Goal: Transaction & Acquisition: Purchase product/service

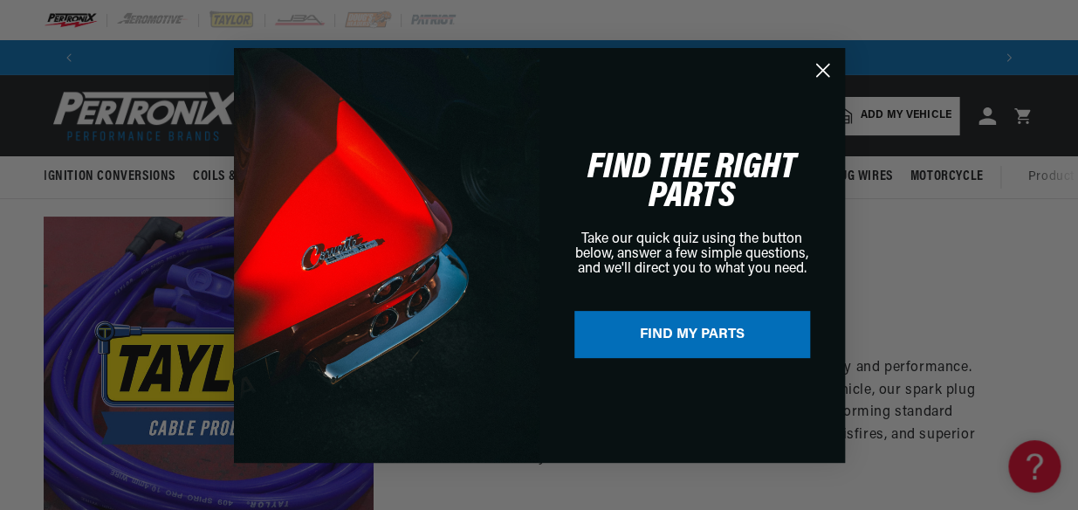
scroll to position [0, 920]
click at [823, 70] on circle "Close dialog" at bounding box center [821, 69] width 29 height 29
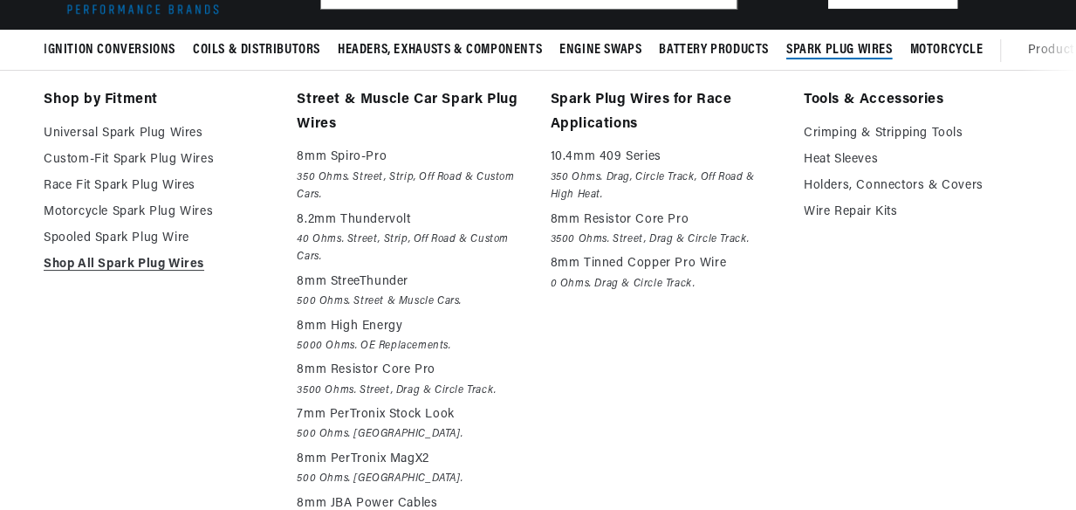
scroll to position [0, 918]
click at [864, 99] on link "Tools & Accessories" at bounding box center [918, 100] width 229 height 24
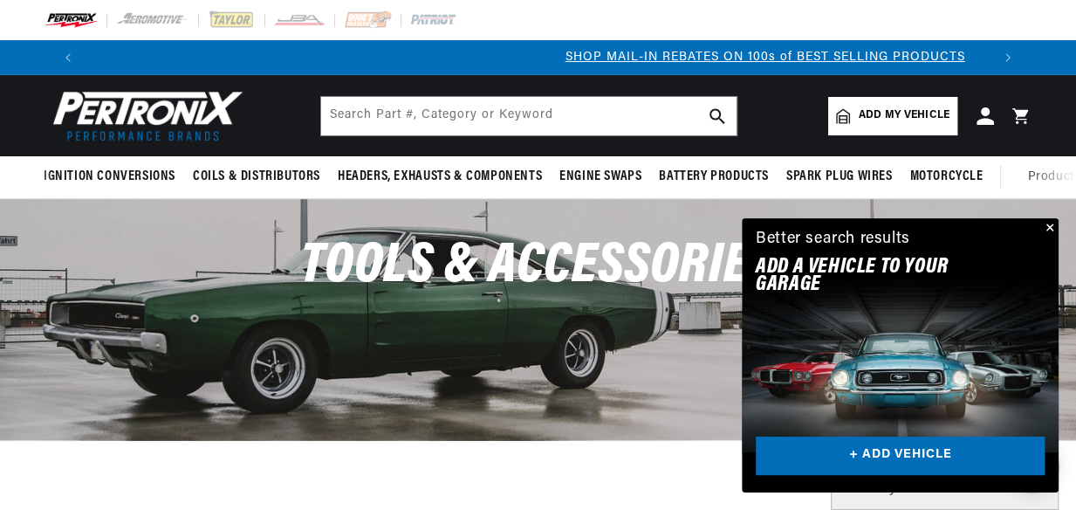
click at [1049, 223] on button "Close" at bounding box center [1048, 228] width 21 height 21
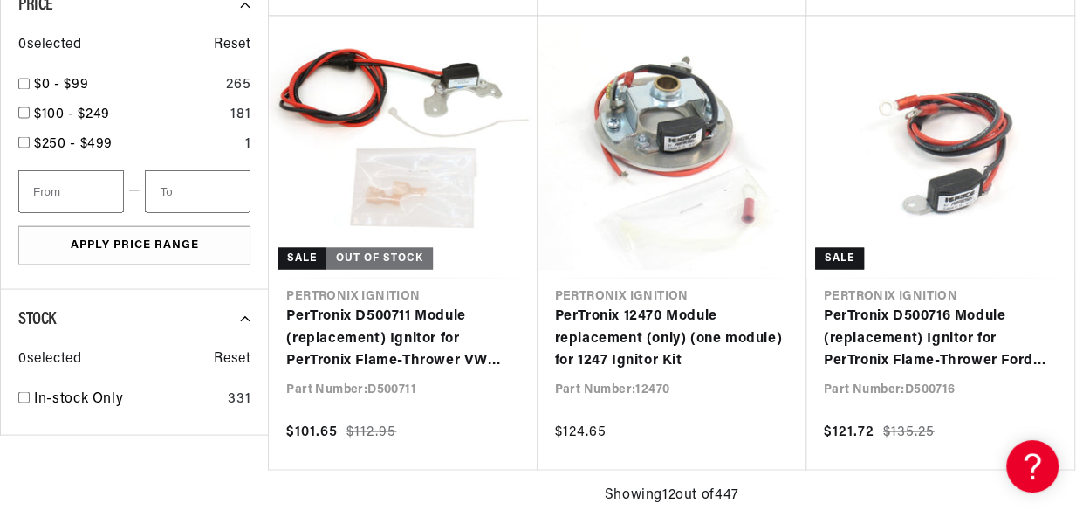
scroll to position [0, 2]
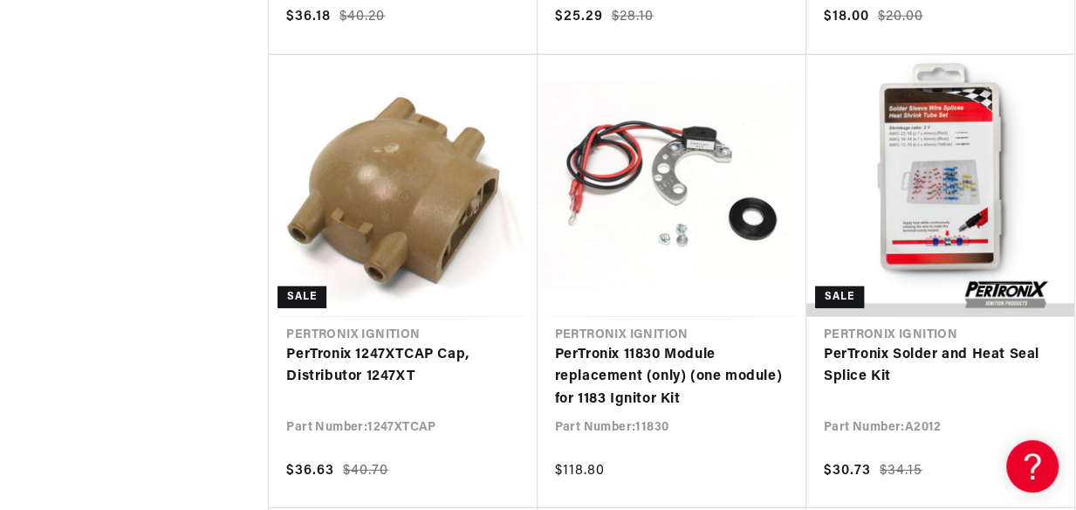
scroll to position [0, 1837]
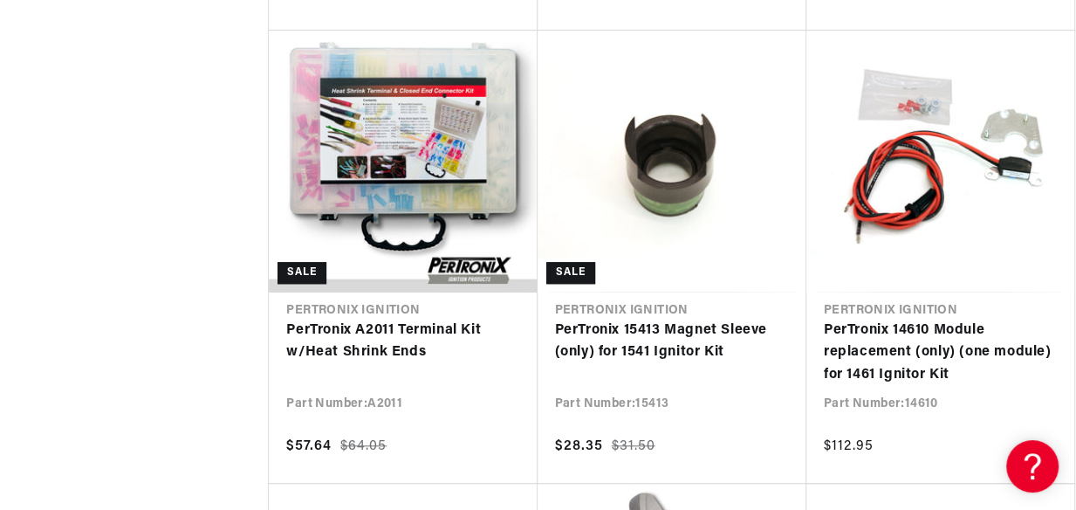
scroll to position [8662, 0]
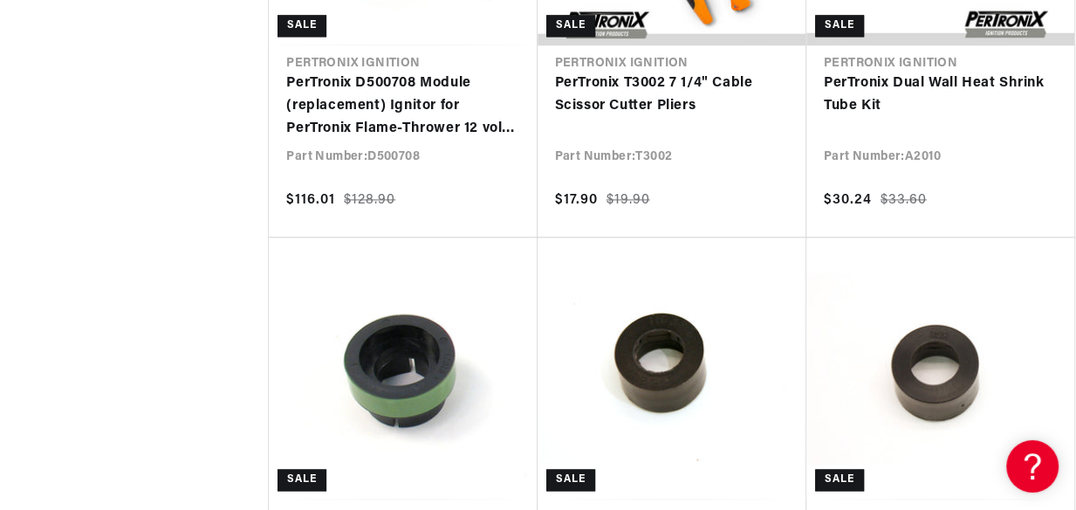
scroll to position [0, 1734]
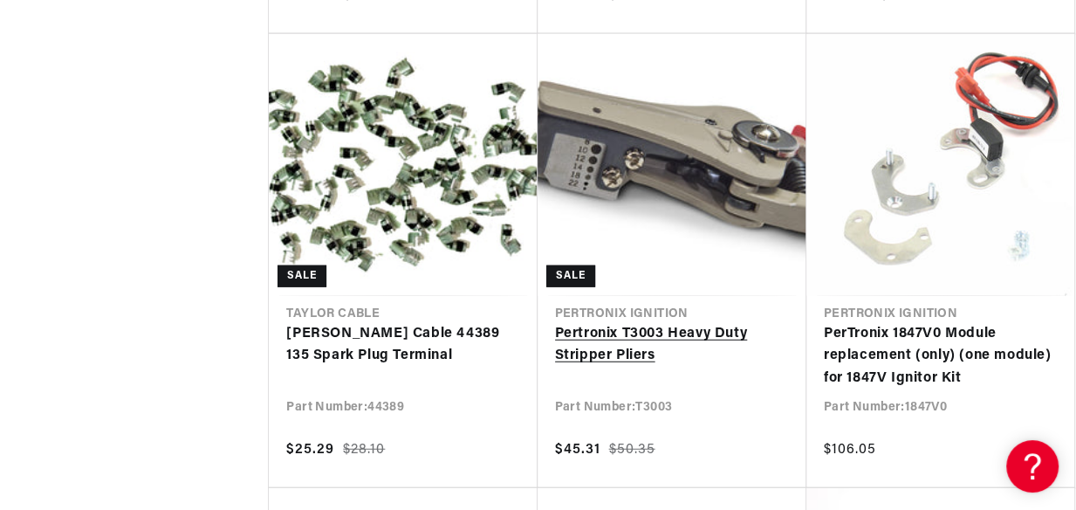
click at [654, 329] on link "Pertronix T3003 Heavy Duty Stripper Pliers" at bounding box center [672, 345] width 234 height 45
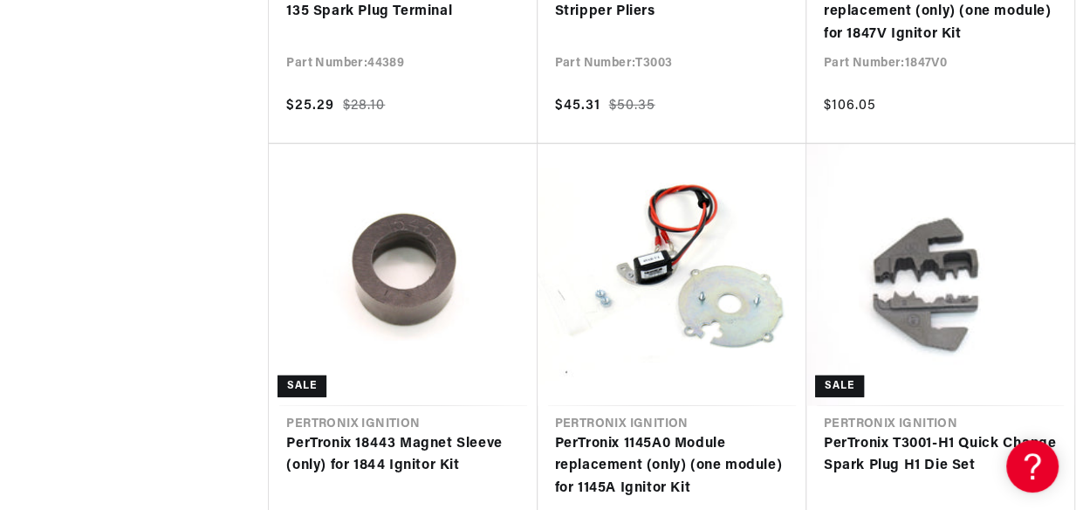
scroll to position [0, 918]
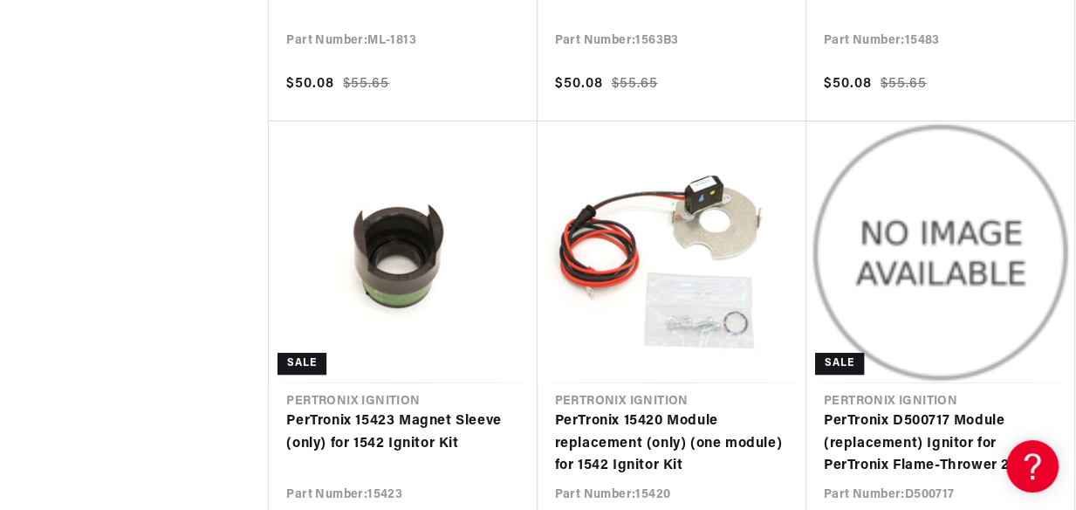
scroll to position [12279, 0]
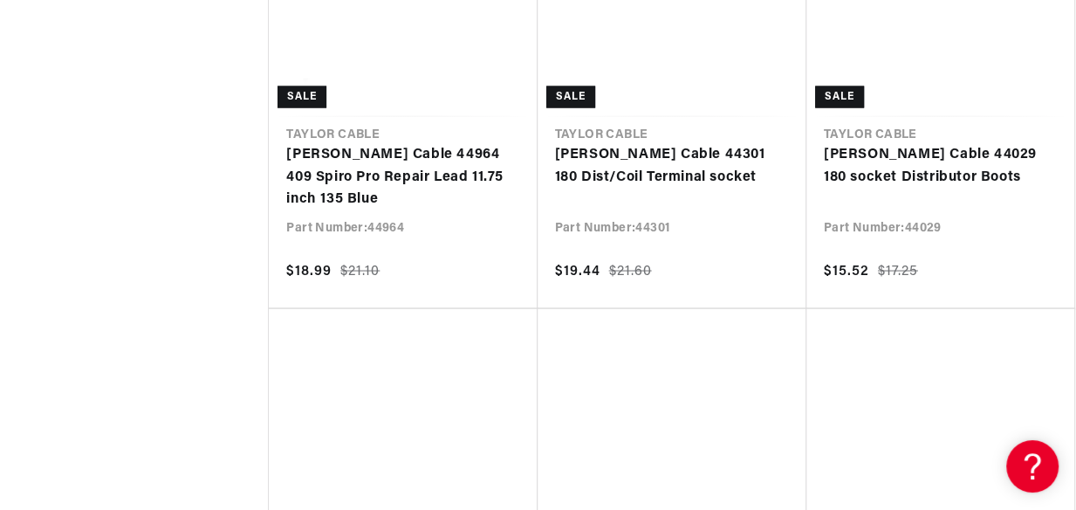
scroll to position [13993, 0]
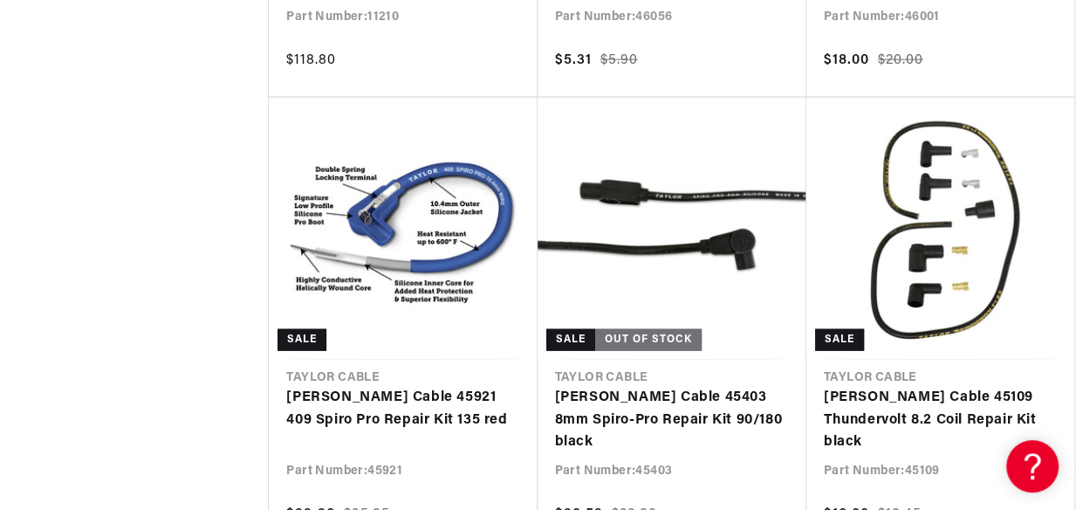
scroll to position [0, 918]
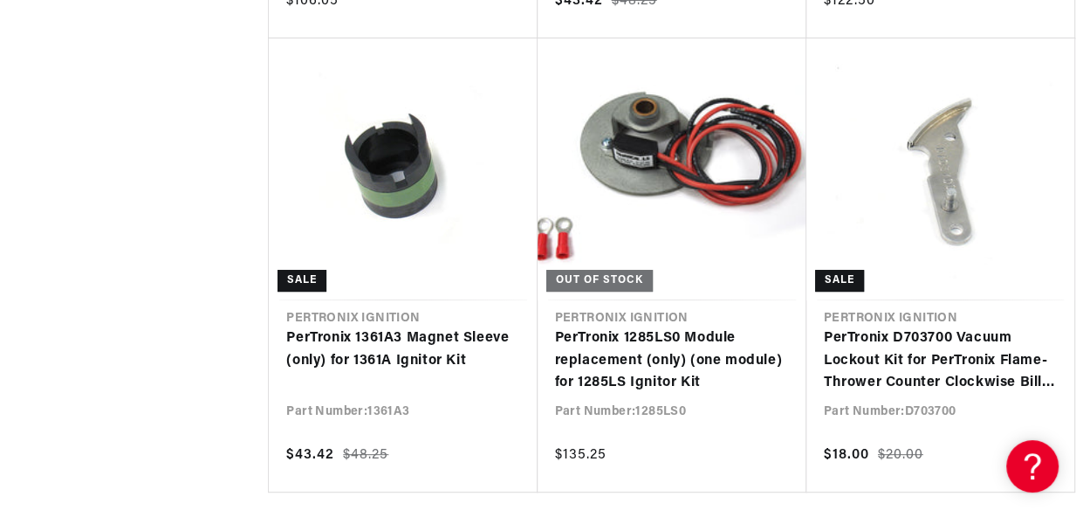
scroll to position [0, 1349]
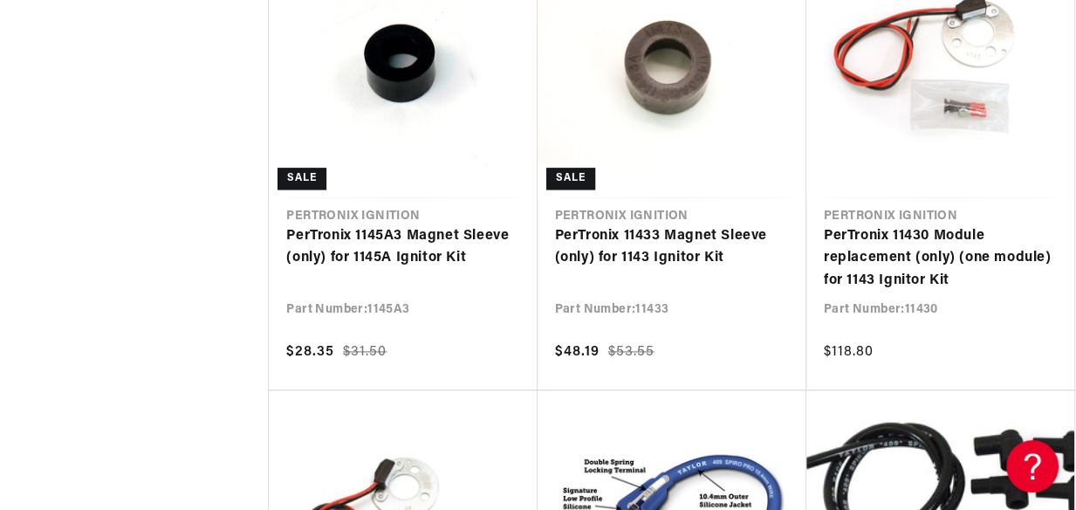
scroll to position [21005, 0]
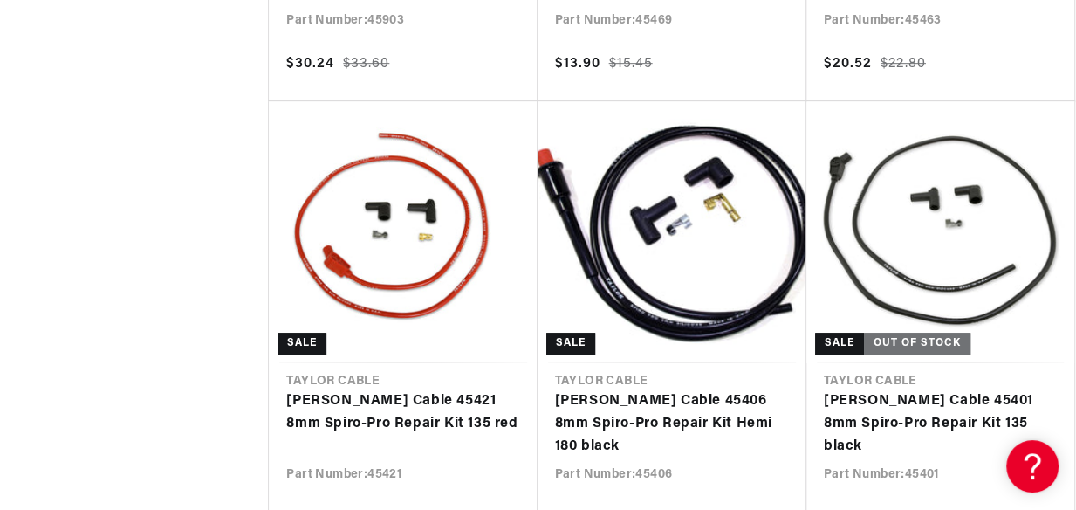
scroll to position [0, 918]
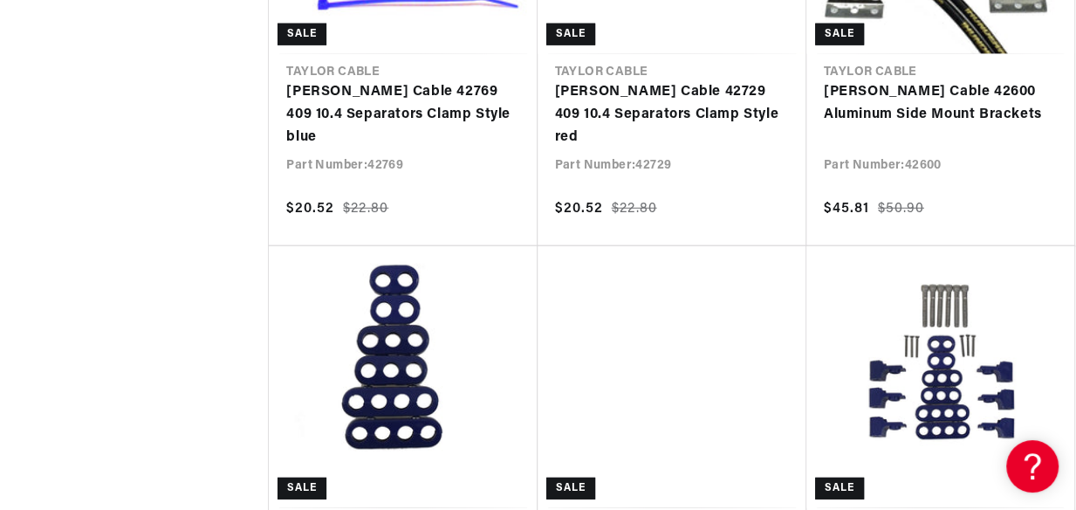
scroll to position [34364, 0]
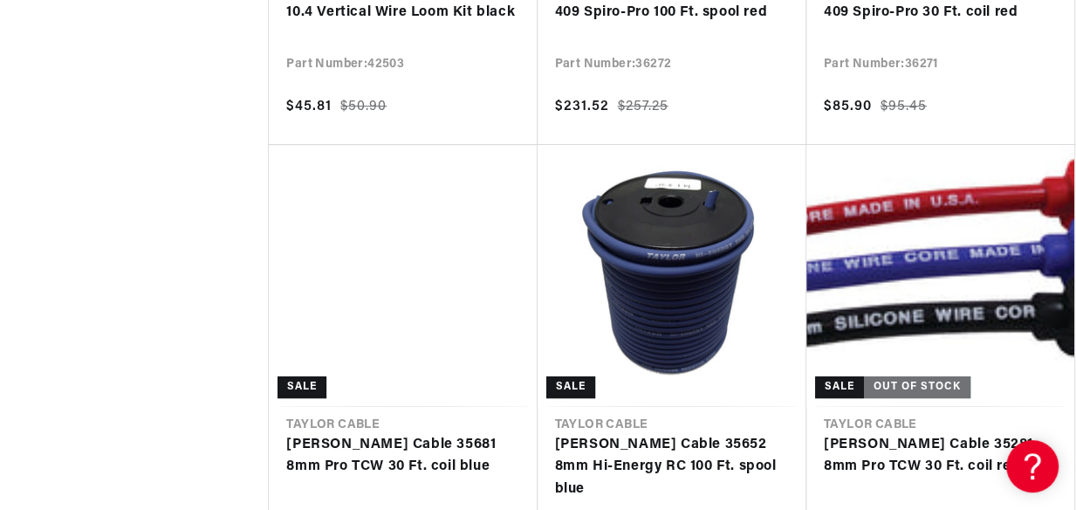
scroll to position [35793, 0]
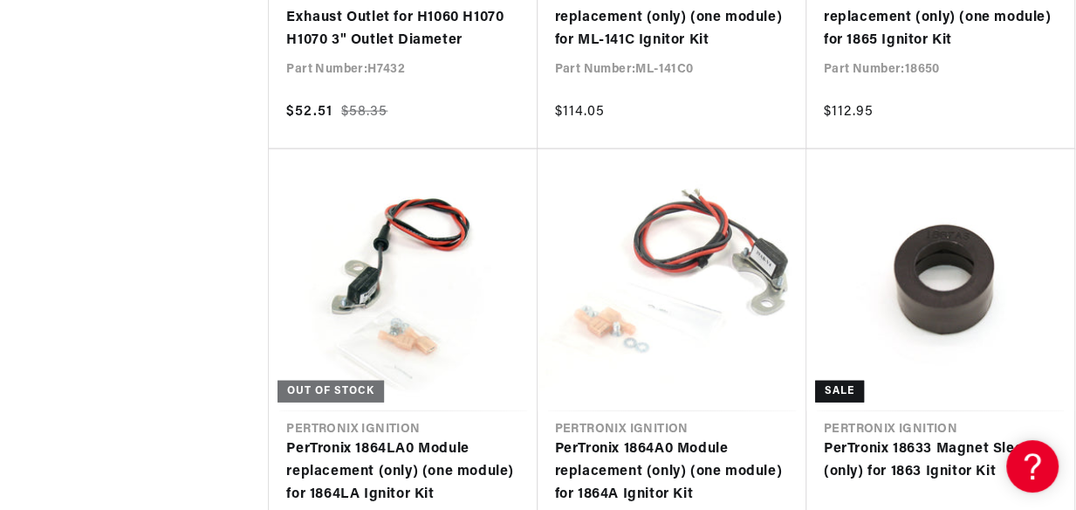
scroll to position [38046, 0]
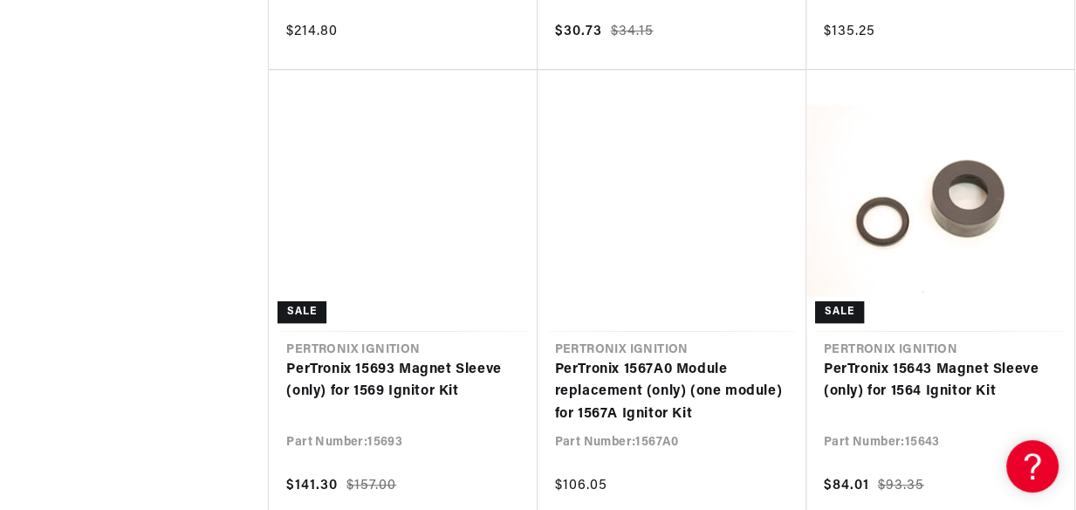
scroll to position [39949, 0]
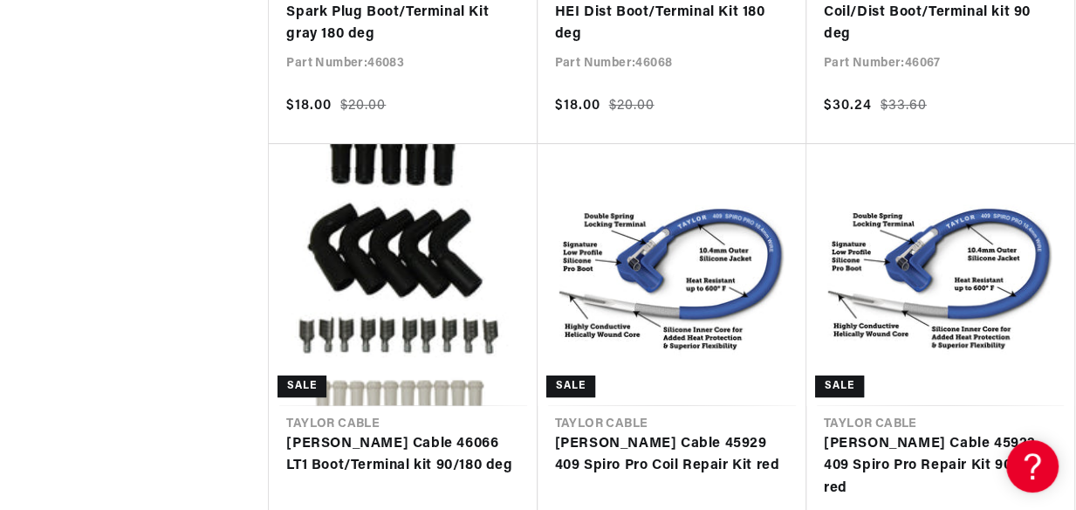
scroll to position [0, 79]
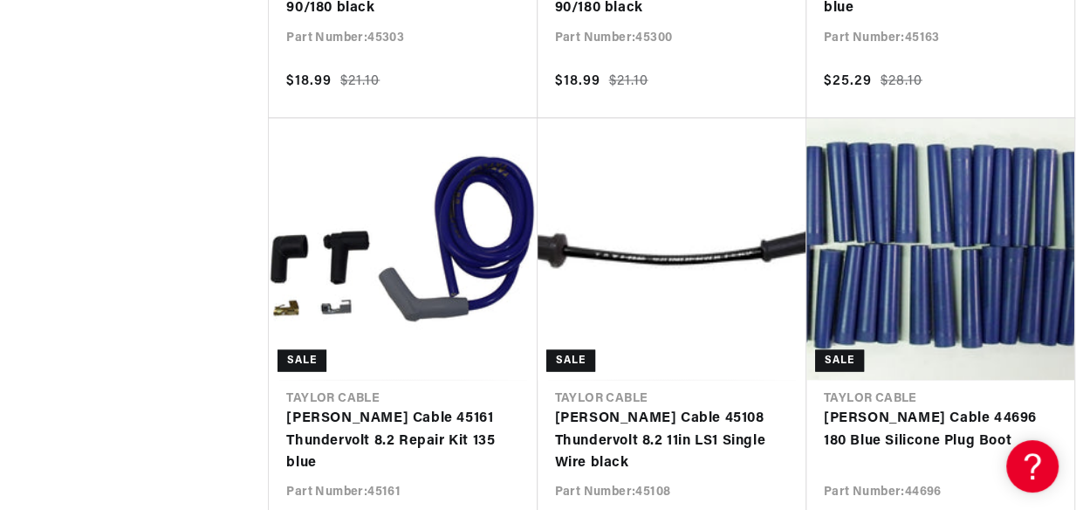
scroll to position [0, 920]
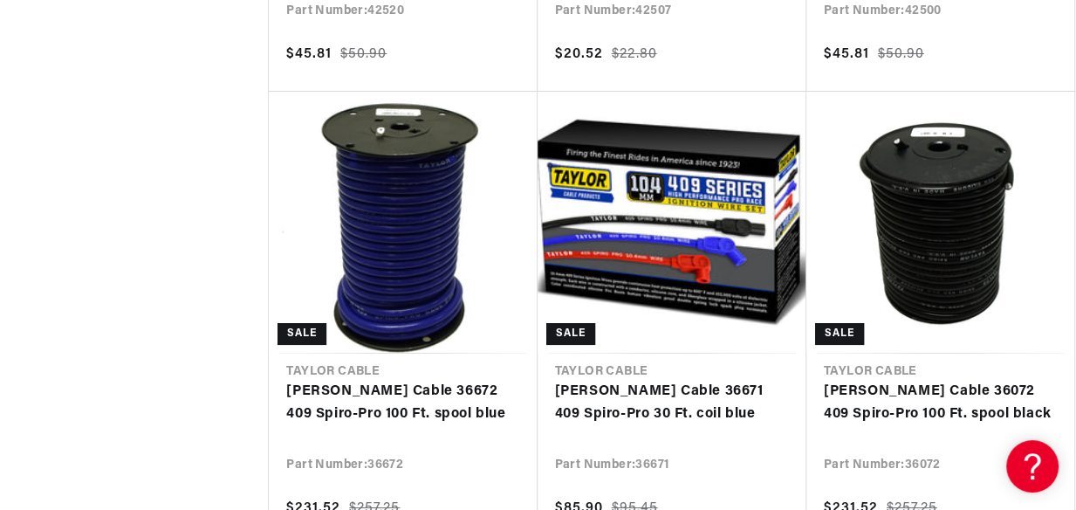
scroll to position [47206, 0]
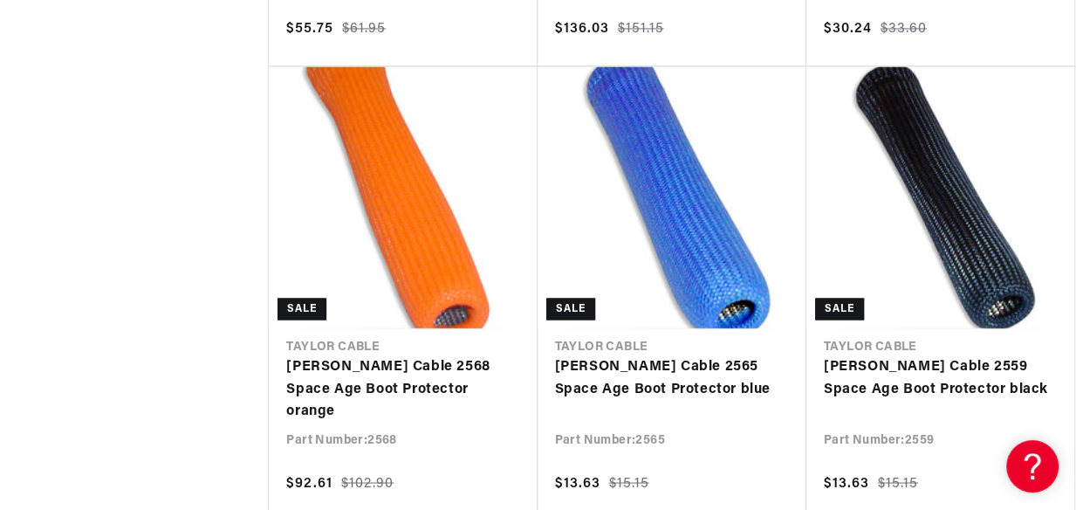
scroll to position [49024, 0]
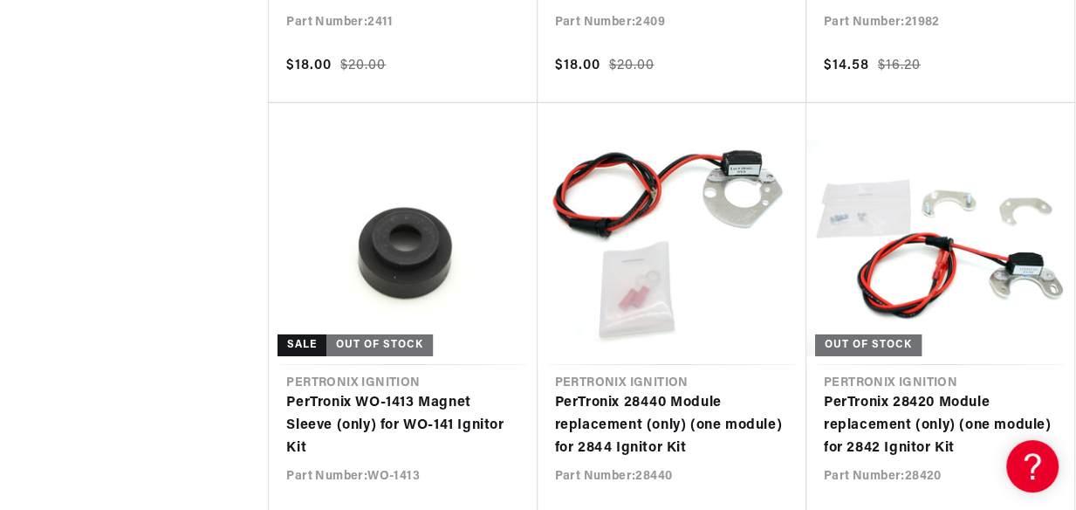
scroll to position [50802, 0]
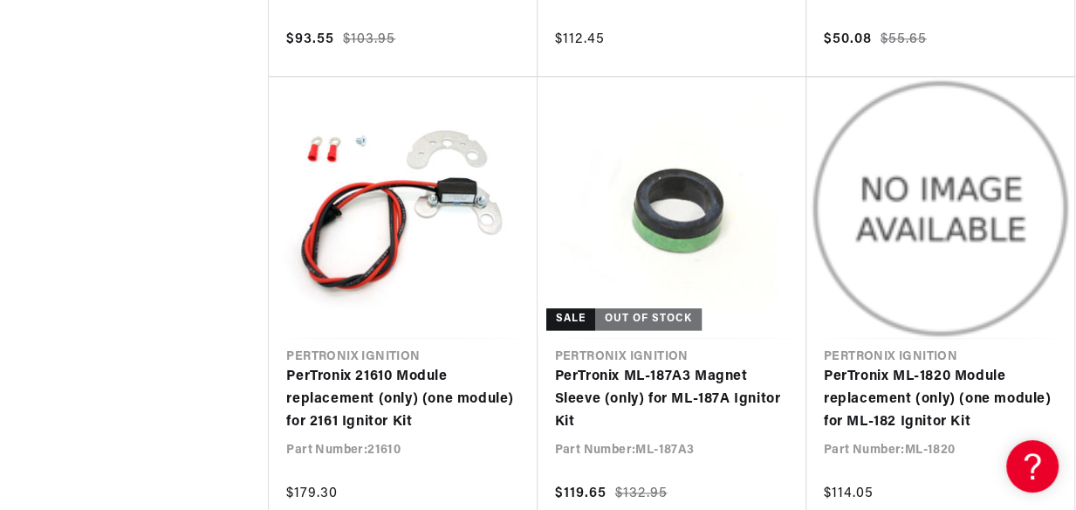
scroll to position [0, 1835]
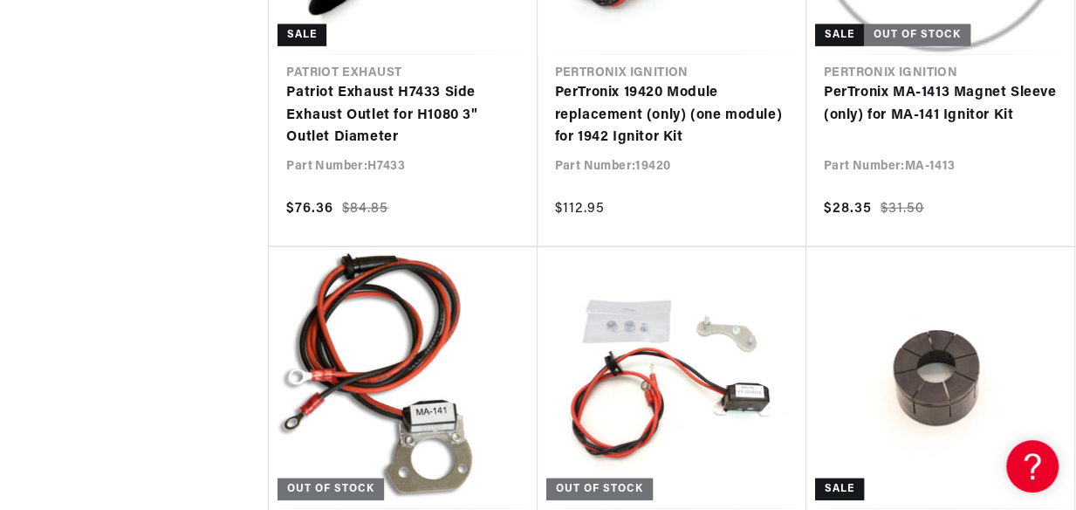
scroll to position [53816, 0]
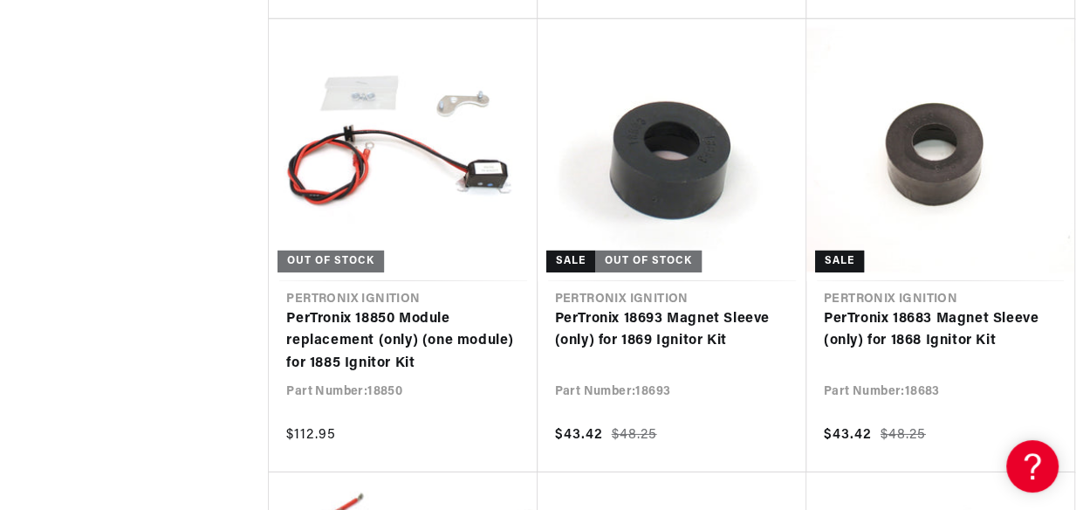
scroll to position [54831, 0]
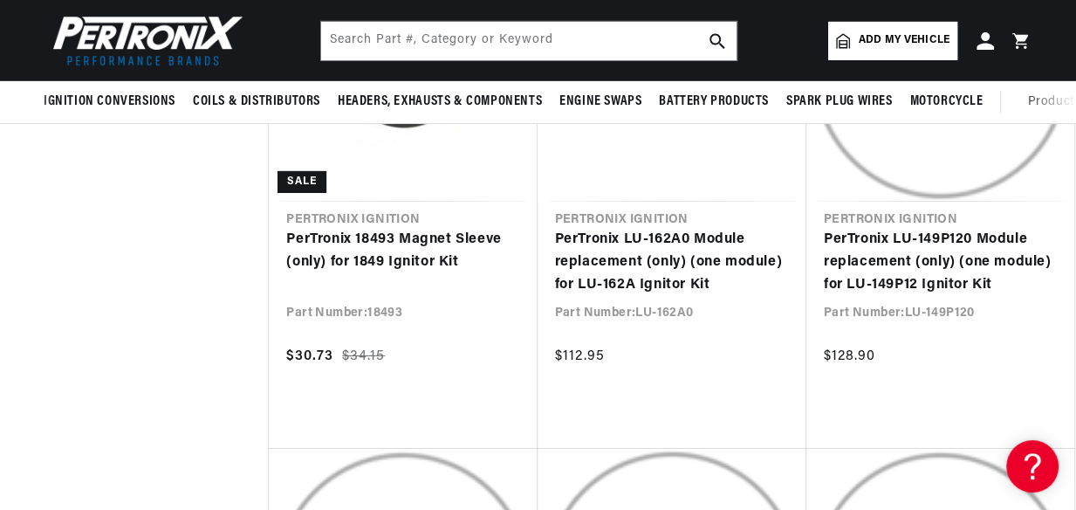
scroll to position [0, 918]
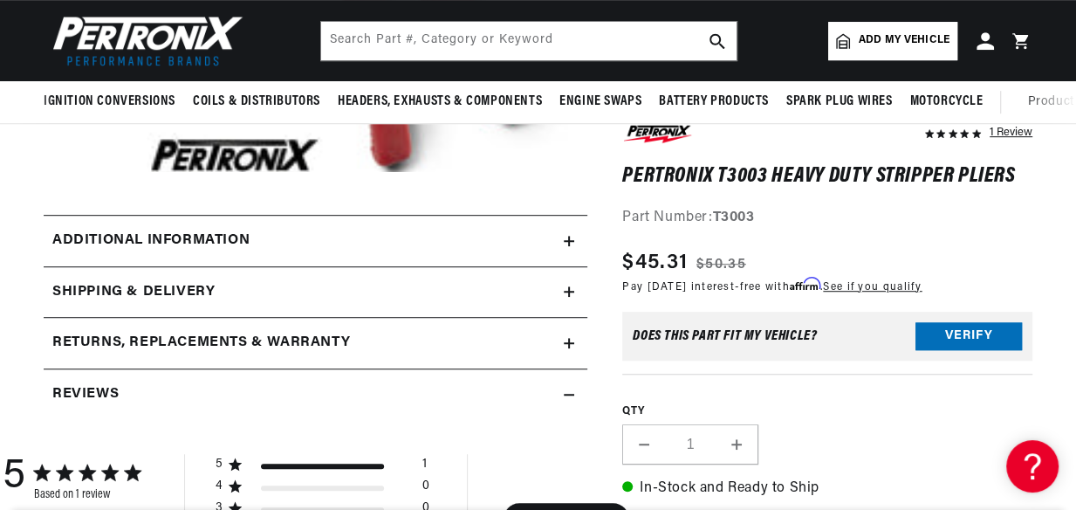
scroll to position [507, 0]
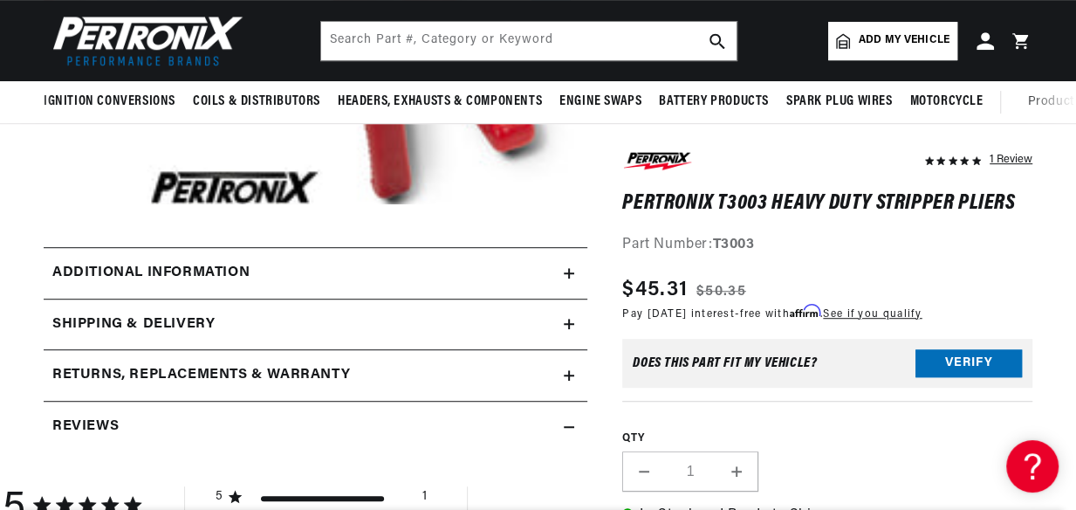
click at [142, 276] on h2 "Additional information" at bounding box center [150, 273] width 197 height 23
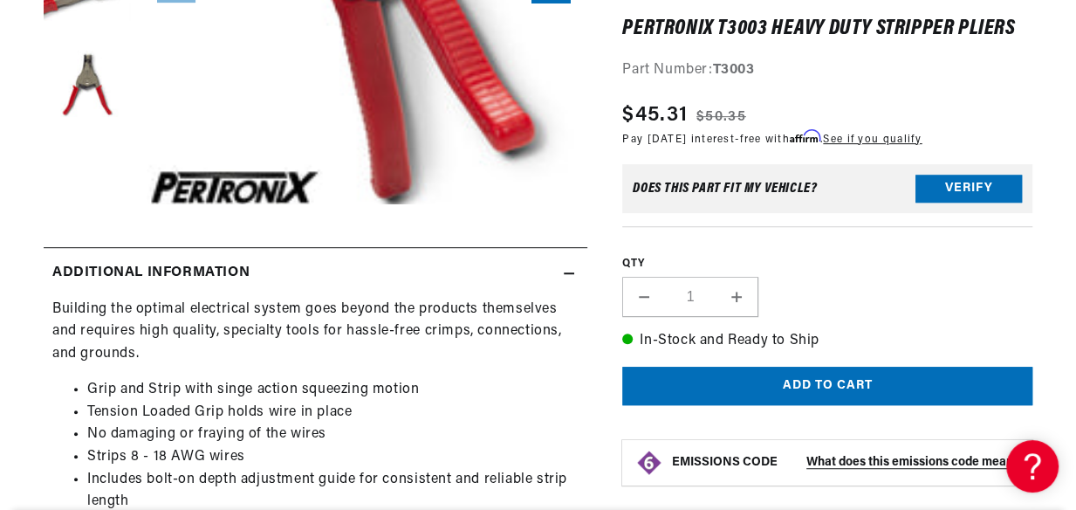
scroll to position [0, 0]
